Goal: Task Accomplishment & Management: Manage account settings

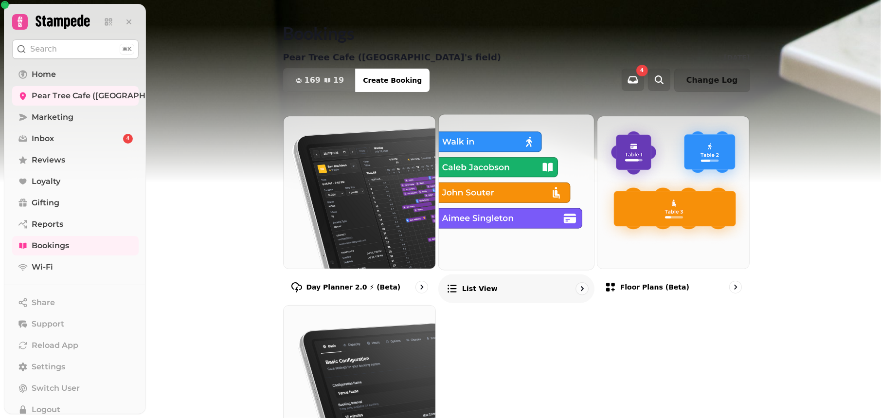
click at [526, 199] on img at bounding box center [516, 192] width 171 height 171
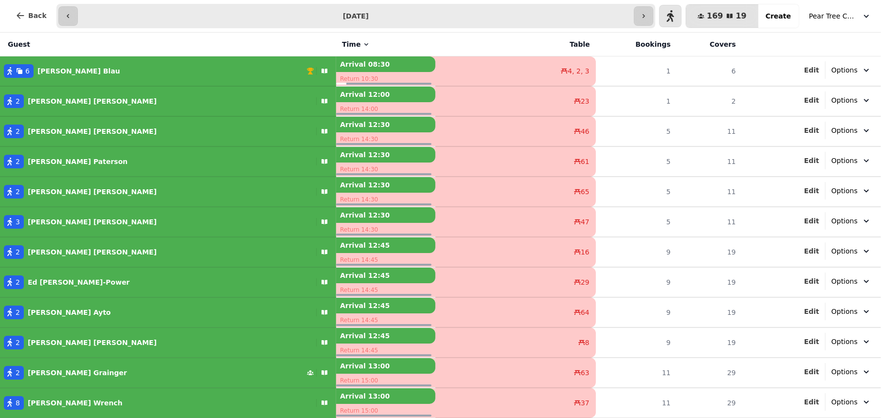
click at [871, 72] on button "Options" at bounding box center [852, 70] width 52 height 18
click at [816, 69] on span "Edit" at bounding box center [811, 70] width 15 height 7
select select "**********"
select select "*"
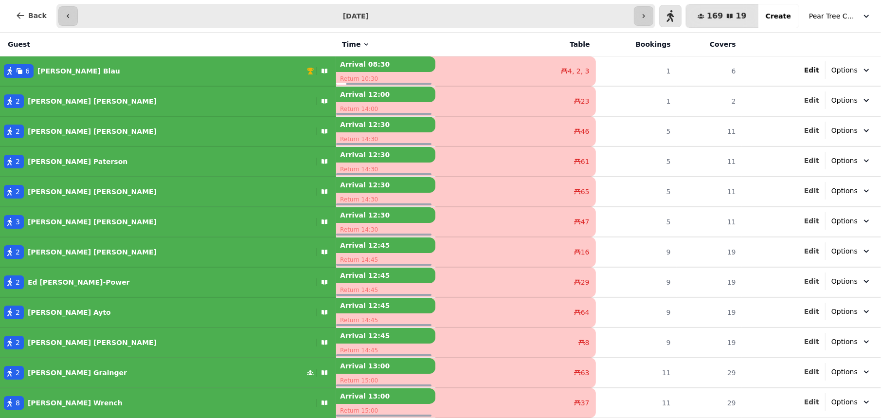
select select "****"
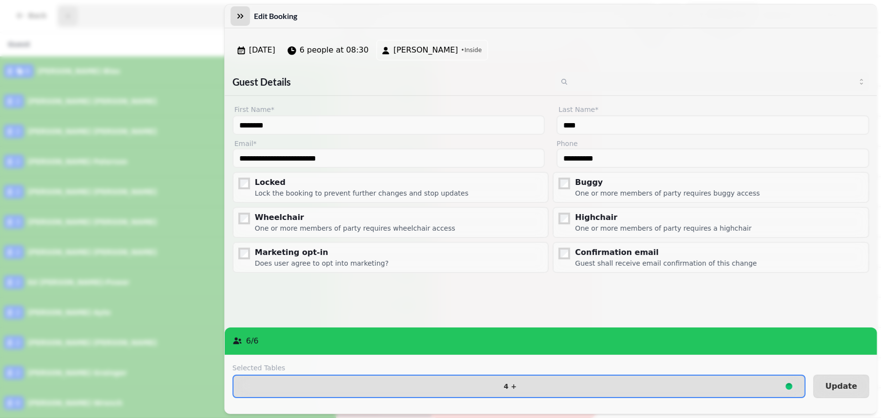
click at [241, 11] on icon "button" at bounding box center [241, 16] width 10 height 10
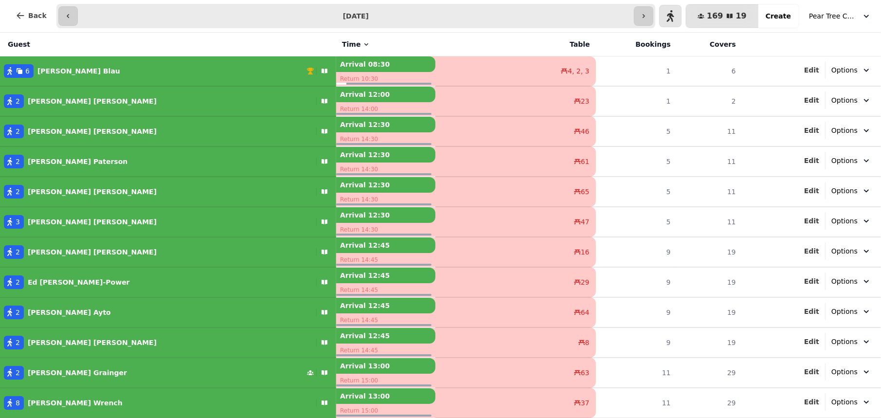
click at [842, 44] on th at bounding box center [811, 45] width 139 height 24
click at [20, 62] on button "6 [PERSON_NAME]" at bounding box center [168, 70] width 336 height 23
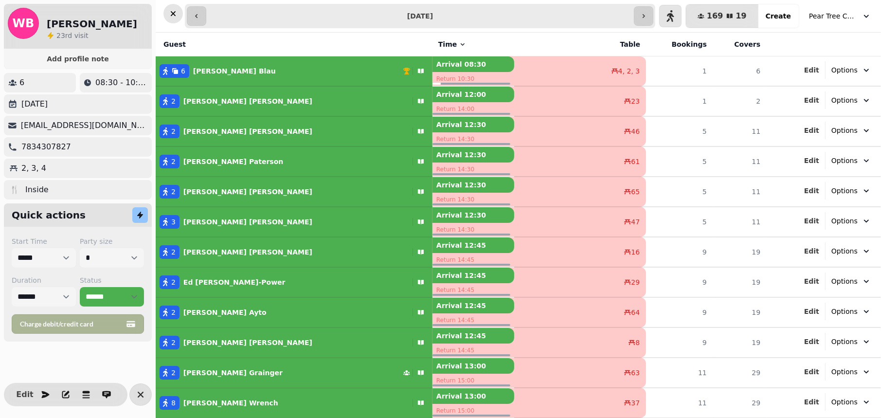
click at [176, 10] on icon "button" at bounding box center [173, 14] width 10 height 10
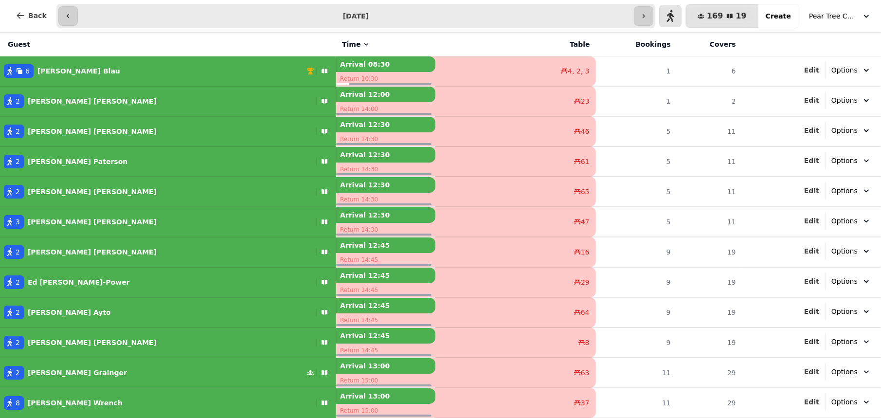
click at [128, 181] on button "2 [PERSON_NAME]" at bounding box center [168, 191] width 336 height 23
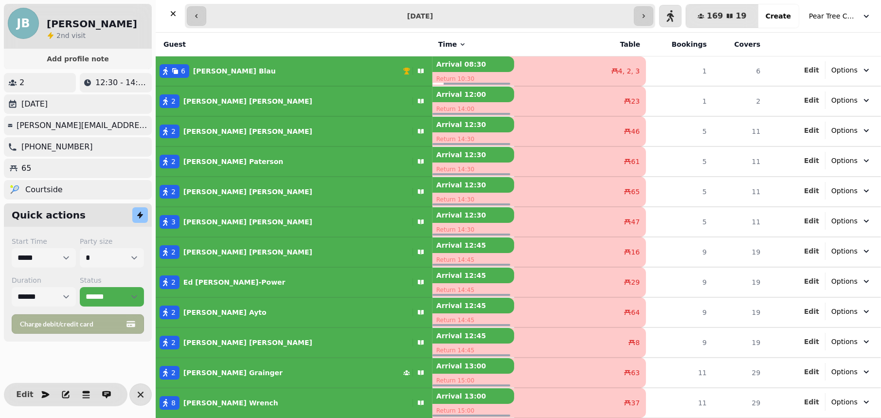
click at [302, 226] on div "3 [PERSON_NAME]" at bounding box center [282, 222] width 253 height 14
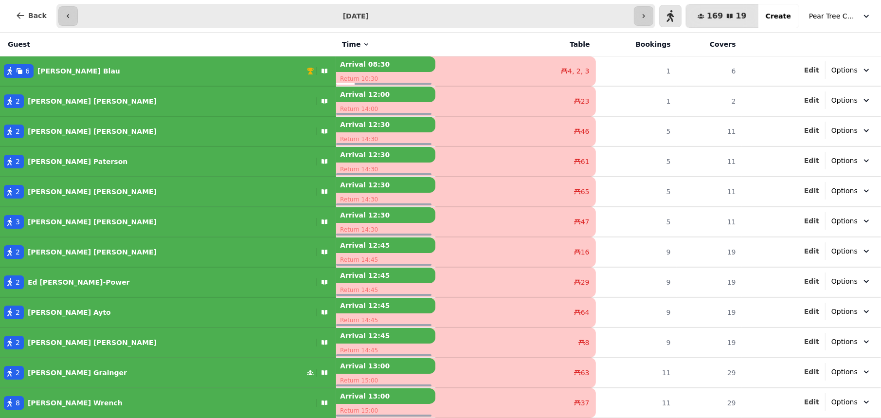
click at [113, 221] on div "3 [PERSON_NAME]" at bounding box center [156, 222] width 312 height 14
select select "**********"
select select "*"
select select "****"
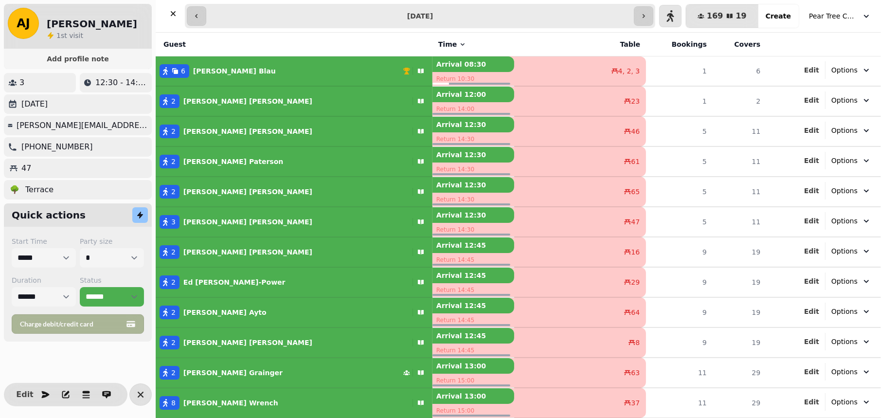
click at [303, 253] on div "2 [PERSON_NAME]" at bounding box center [282, 252] width 253 height 14
click at [290, 277] on div "2 [PERSON_NAME]-Power" at bounding box center [282, 282] width 253 height 14
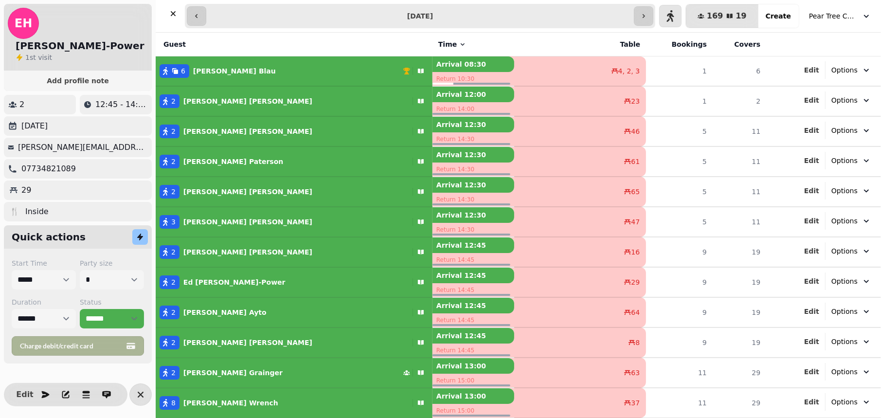
click at [303, 313] on div "2 [PERSON_NAME]" at bounding box center [282, 313] width 253 height 14
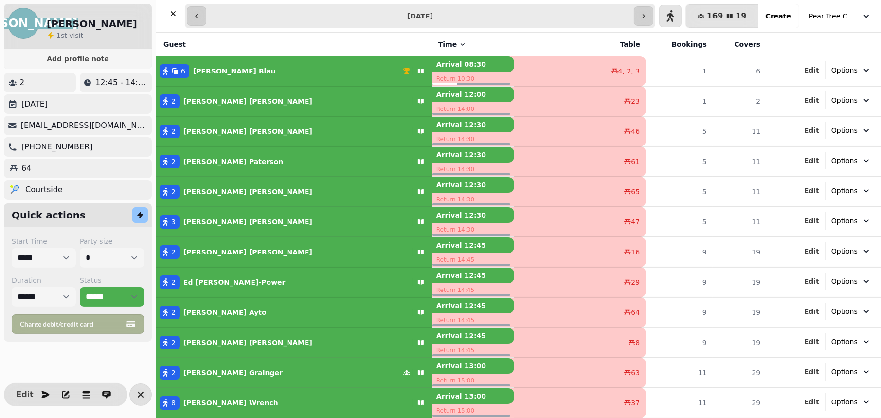
click at [254, 106] on div "2 [PERSON_NAME]" at bounding box center [282, 101] width 253 height 14
click at [250, 128] on div "2 [PERSON_NAME]" at bounding box center [282, 132] width 253 height 14
click at [239, 173] on td "2 [PERSON_NAME]" at bounding box center [294, 161] width 277 height 30
click at [250, 164] on div "2 [PERSON_NAME]" at bounding box center [282, 162] width 253 height 14
click at [251, 203] on td "2 [PERSON_NAME]" at bounding box center [294, 192] width 277 height 30
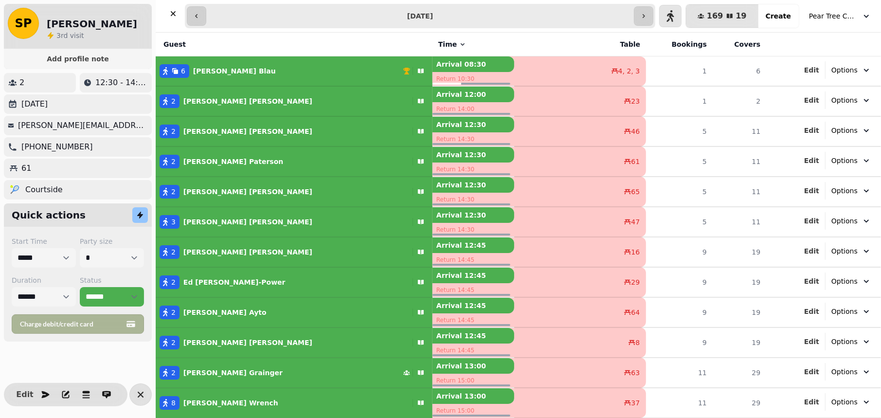
click at [235, 193] on div "2 [PERSON_NAME]" at bounding box center [282, 192] width 253 height 14
click at [230, 222] on div "3 [PERSON_NAME]" at bounding box center [282, 222] width 253 height 14
click at [242, 280] on p "[PERSON_NAME]-Power" at bounding box center [234, 282] width 102 height 10
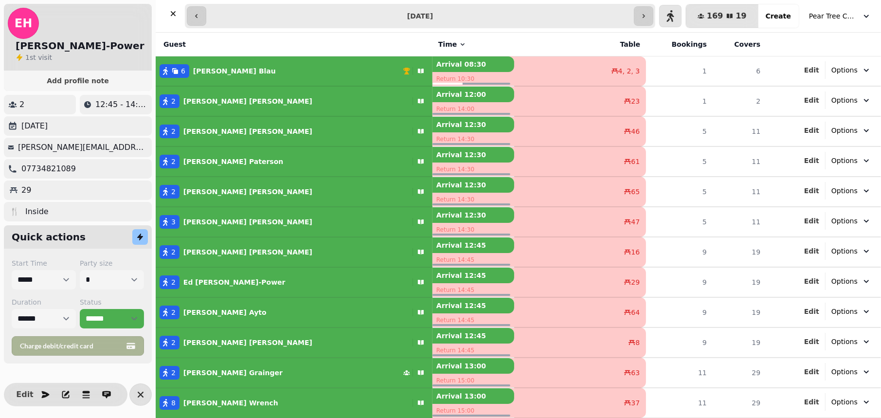
click at [237, 312] on div "2 [PERSON_NAME]" at bounding box center [282, 313] width 253 height 14
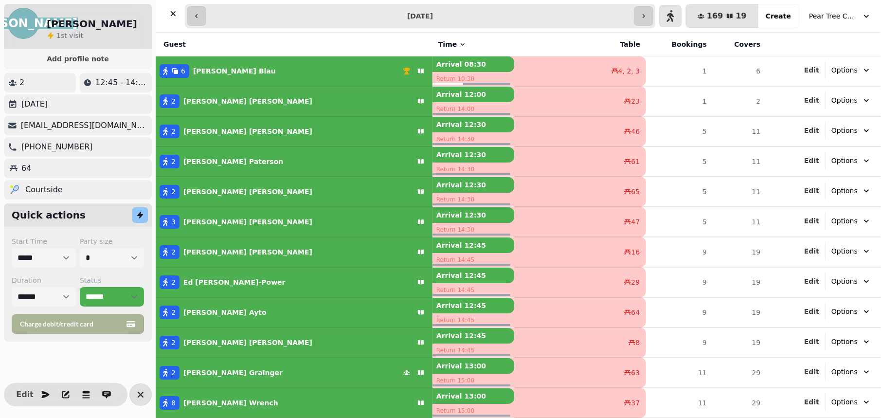
click at [235, 340] on p "[PERSON_NAME]" at bounding box center [247, 343] width 129 height 10
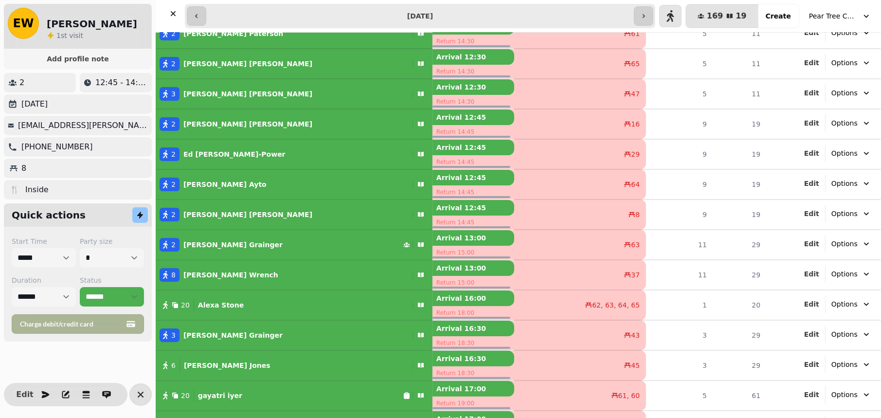
scroll to position [137, 0]
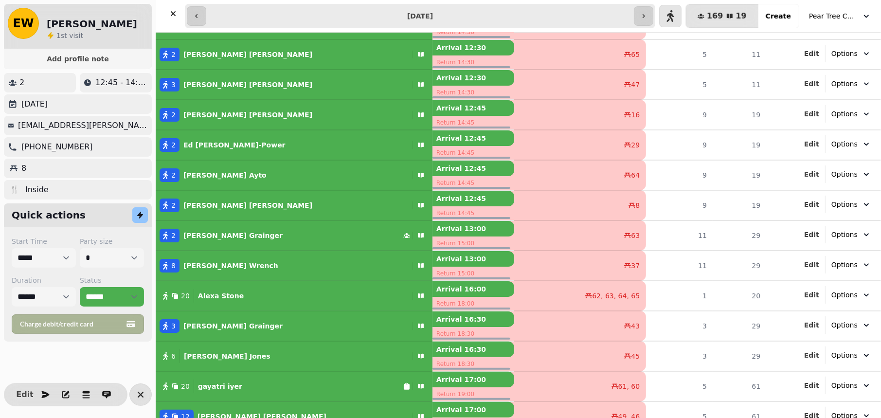
click at [272, 231] on div "2 [PERSON_NAME]" at bounding box center [279, 236] width 247 height 14
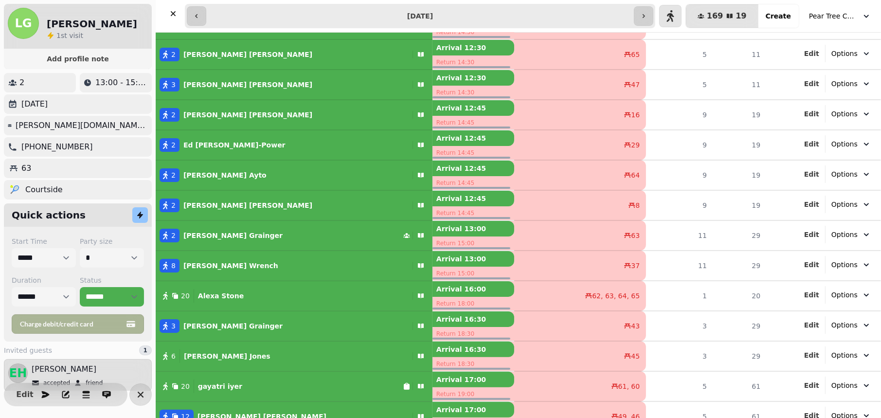
click at [156, 224] on button "2 [PERSON_NAME]" at bounding box center [294, 235] width 277 height 23
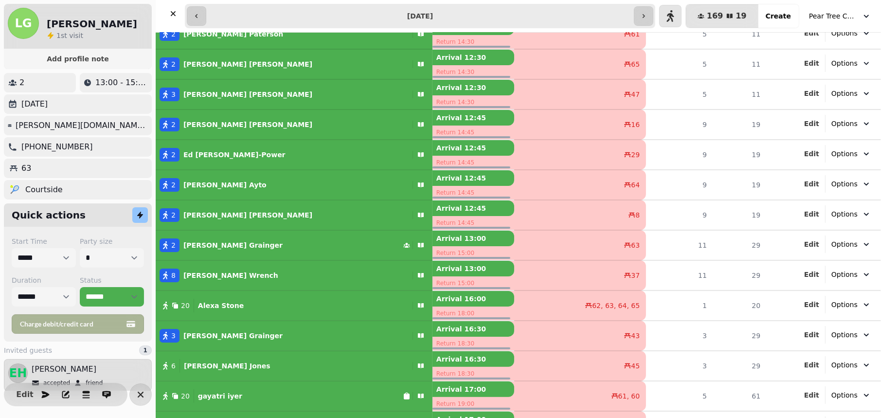
scroll to position [127, 0]
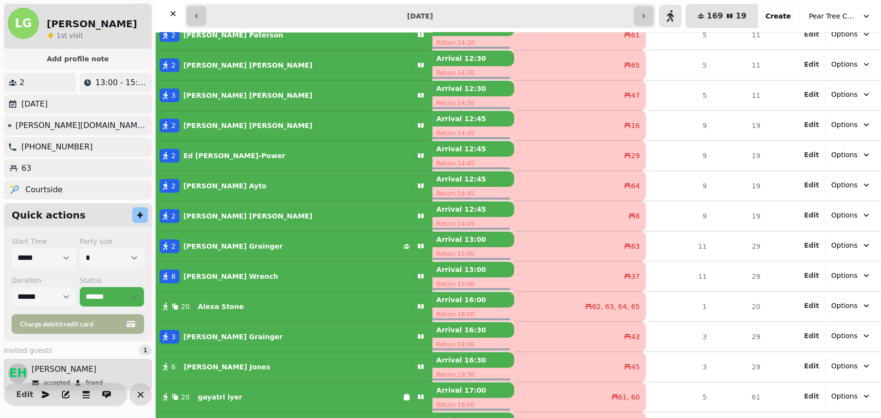
click at [249, 275] on div "8 [PERSON_NAME]" at bounding box center [282, 277] width 253 height 14
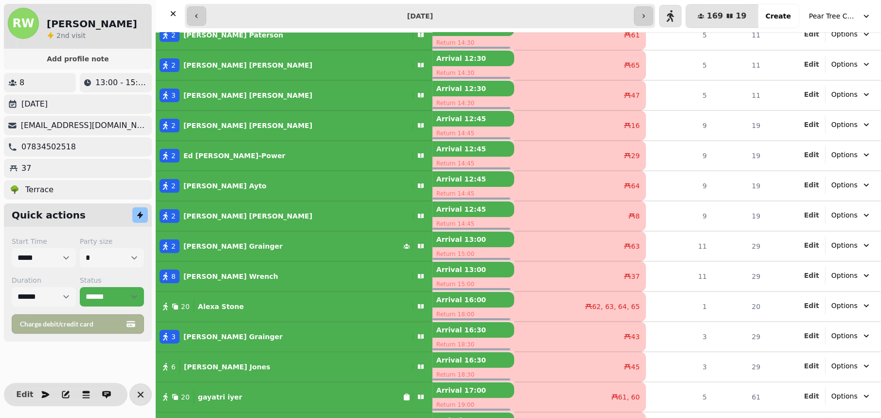
click at [240, 306] on div "20 [PERSON_NAME]" at bounding box center [282, 307] width 253 height 14
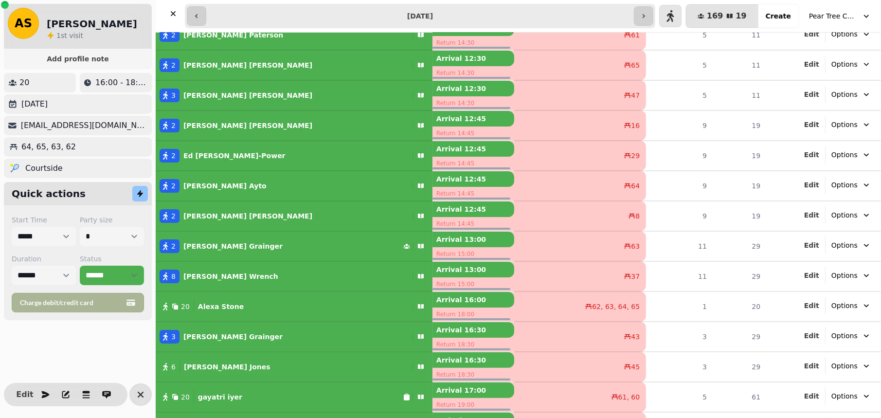
click at [228, 341] on div "3 [PERSON_NAME]" at bounding box center [282, 337] width 253 height 14
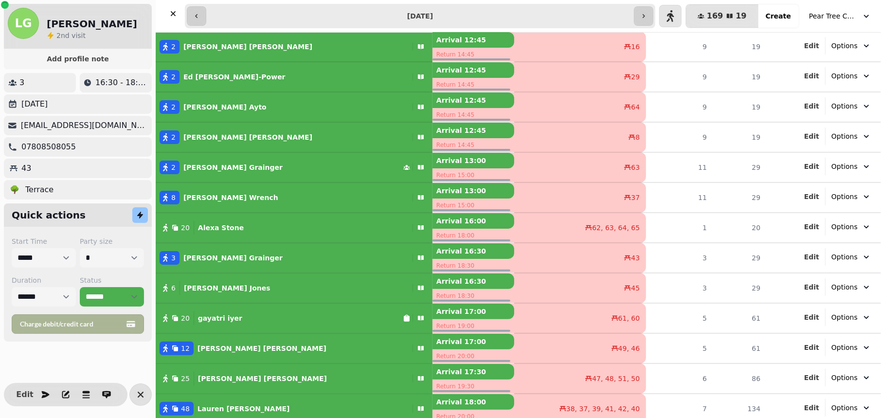
scroll to position [208, 0]
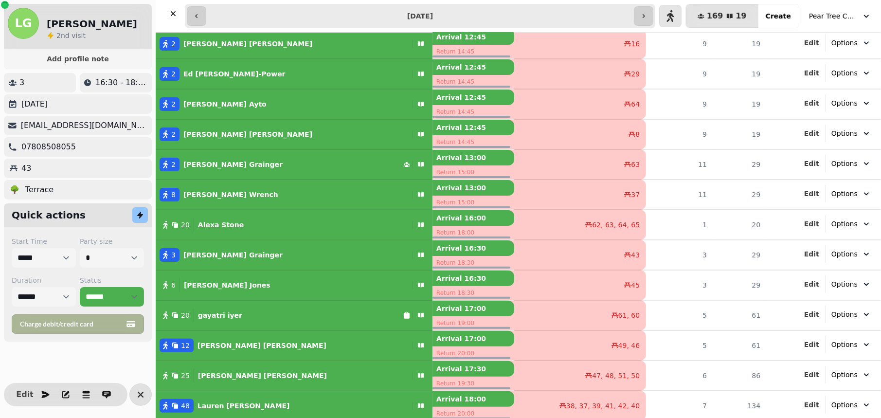
click at [261, 291] on button "6 [PERSON_NAME]" at bounding box center [294, 284] width 277 height 23
click at [250, 312] on div "20 [PERSON_NAME]" at bounding box center [279, 315] width 247 height 14
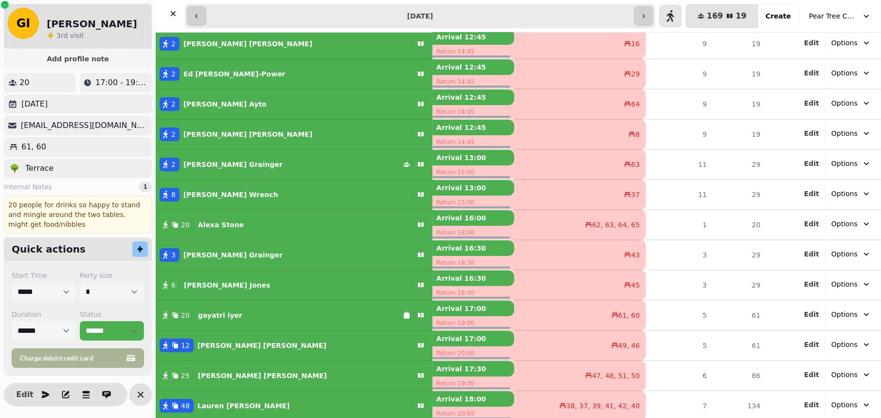
click at [514, 350] on td "49, 46" at bounding box center [580, 345] width 132 height 30
click at [514, 349] on td "49, 46" at bounding box center [580, 345] width 132 height 30
click at [515, 345] on div "49, 46" at bounding box center [580, 346] width 131 height 10
click at [207, 352] on button "12 [PERSON_NAME]" at bounding box center [294, 345] width 277 height 23
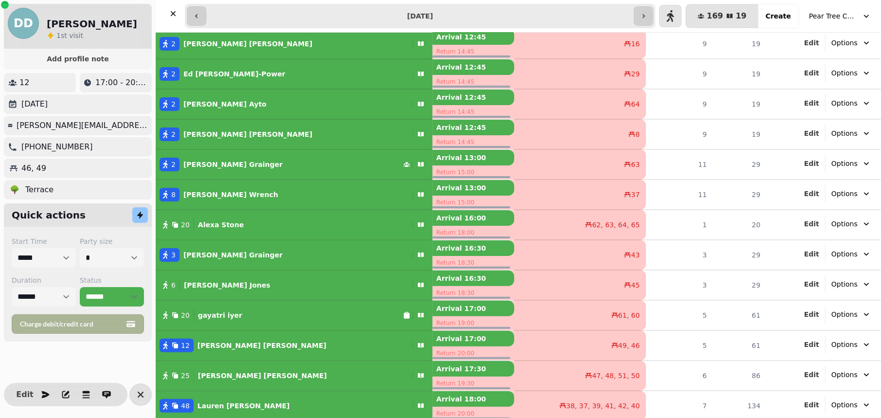
click at [272, 394] on button "48 [PERSON_NAME]" at bounding box center [294, 405] width 277 height 23
click at [274, 281] on div "6 [PERSON_NAME]" at bounding box center [282, 285] width 253 height 14
click at [273, 254] on div "3 [PERSON_NAME]" at bounding box center [282, 255] width 253 height 14
click at [274, 229] on div "20 [PERSON_NAME]" at bounding box center [282, 225] width 253 height 14
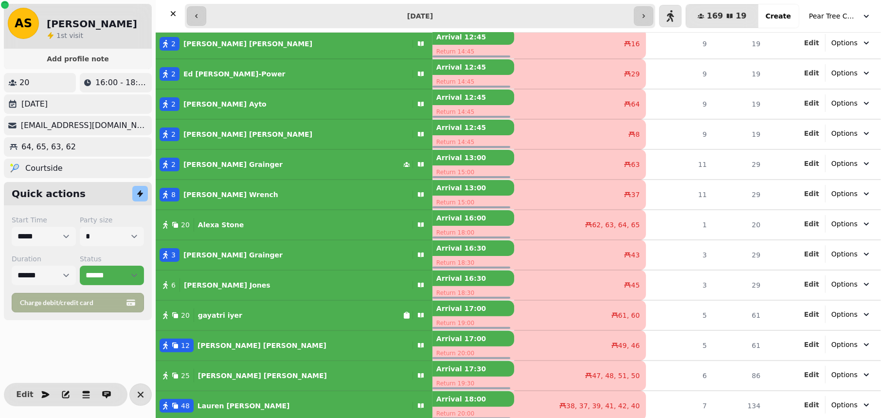
click at [273, 267] on td "3 [PERSON_NAME]" at bounding box center [294, 255] width 277 height 30
click at [273, 264] on button "3 [PERSON_NAME]" at bounding box center [294, 254] width 277 height 23
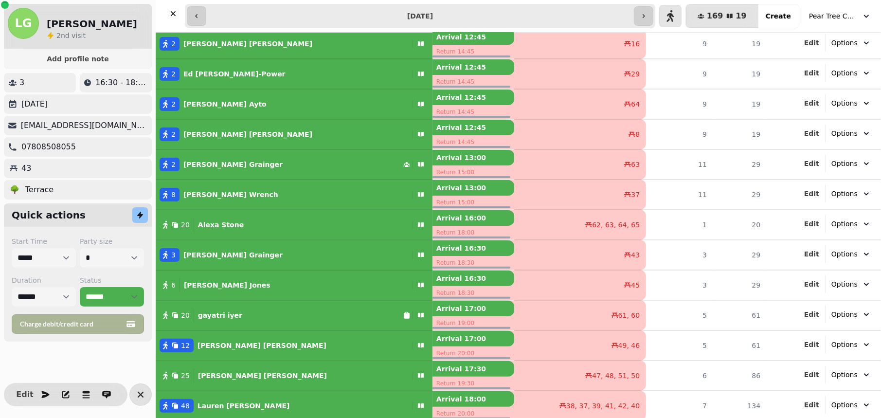
click at [269, 287] on div "6 [PERSON_NAME]" at bounding box center [282, 285] width 253 height 14
click at [237, 379] on div "25 [PERSON_NAME]" at bounding box center [282, 376] width 253 height 14
